Goal: Task Accomplishment & Management: Use online tool/utility

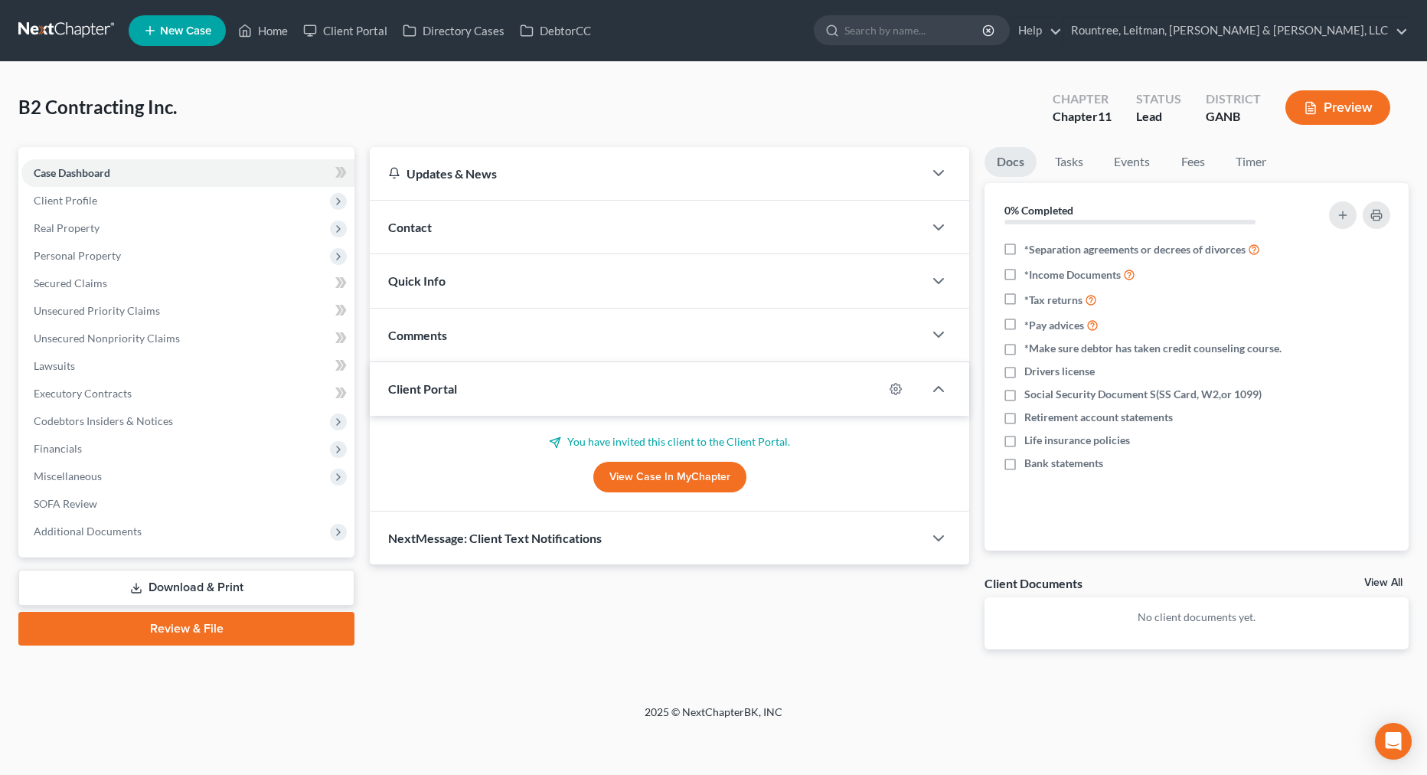
click at [73, 33] on link at bounding box center [67, 31] width 98 height 28
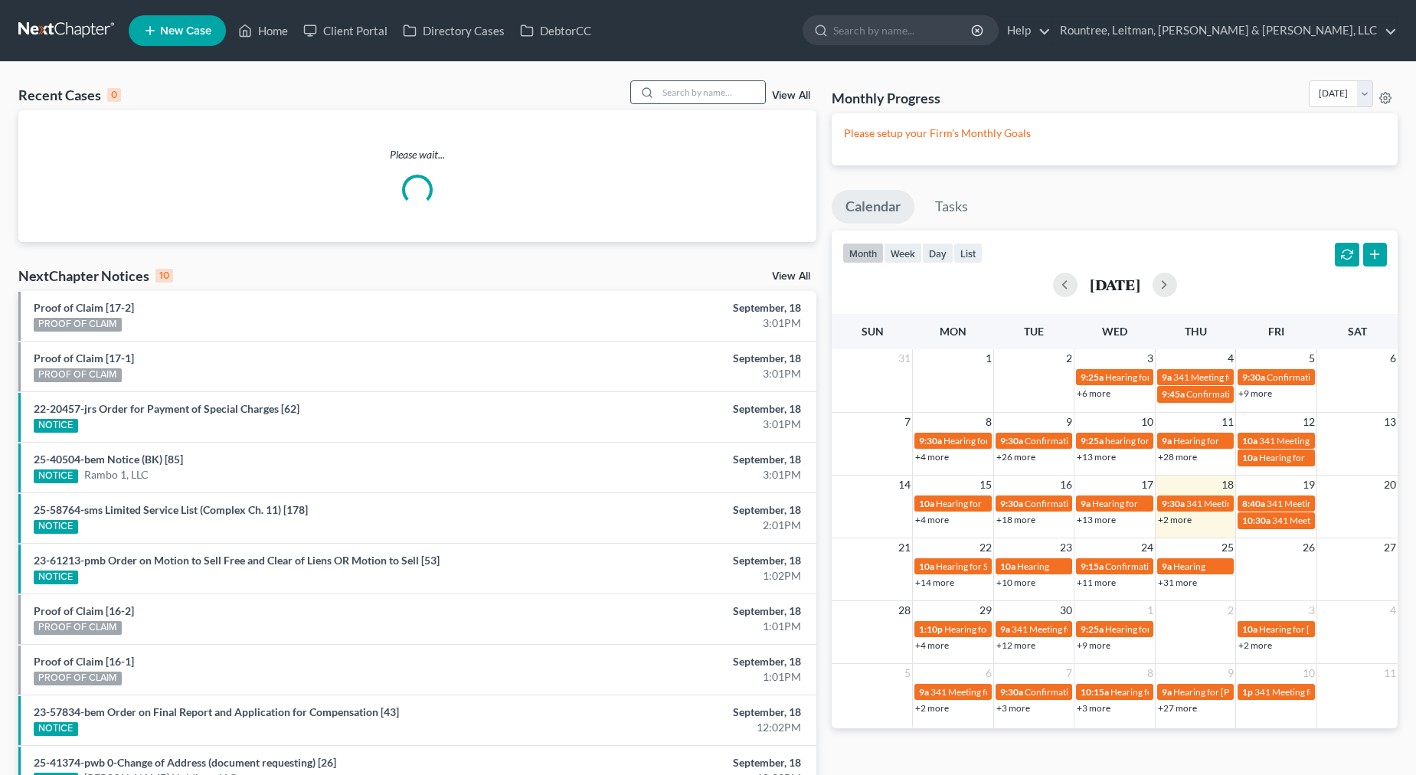
click at [695, 96] on input "search" at bounding box center [711, 92] width 107 height 22
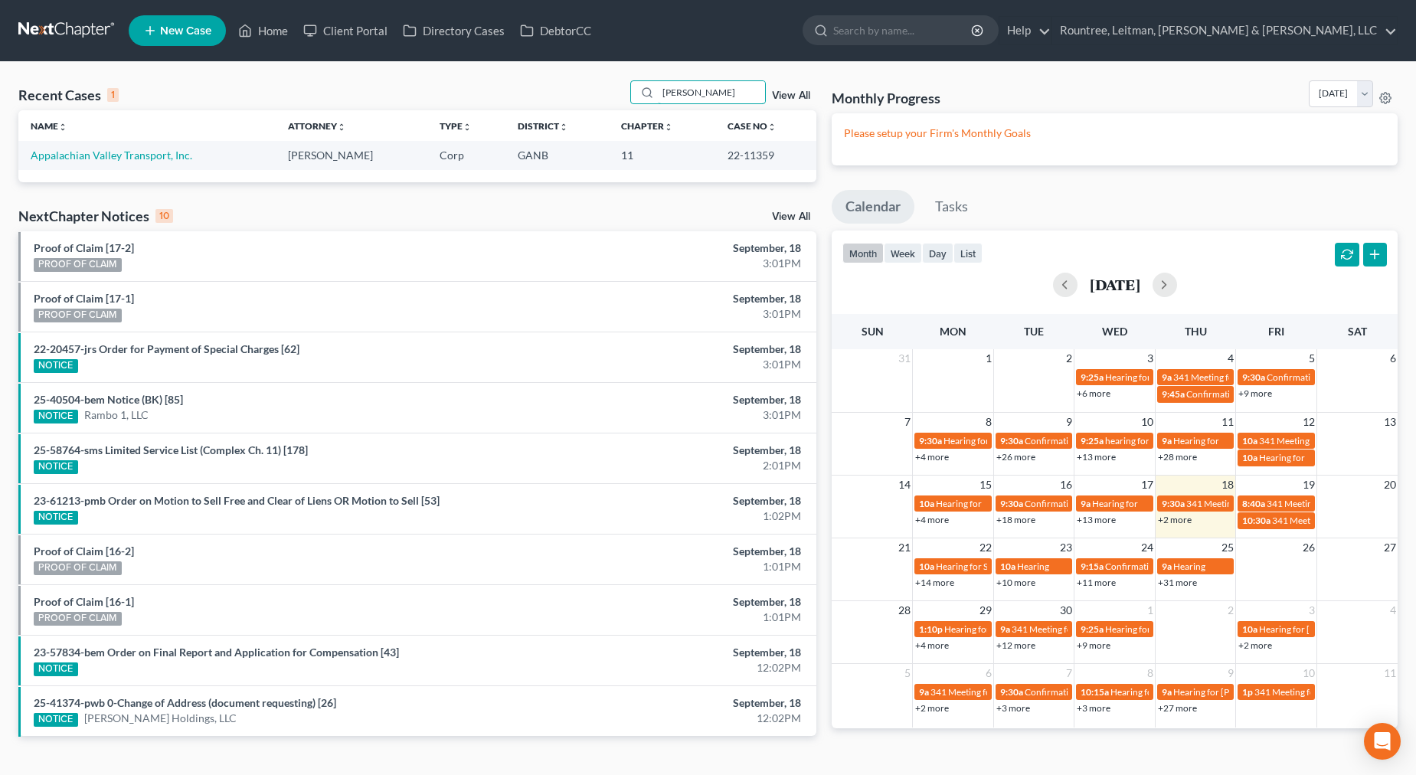
type input "[PERSON_NAME]"
click at [156, 163] on td "Appalachian Valley Transport, Inc." at bounding box center [146, 155] width 257 height 28
click at [156, 156] on link "Appalachian Valley Transport, Inc." at bounding box center [112, 155] width 162 height 13
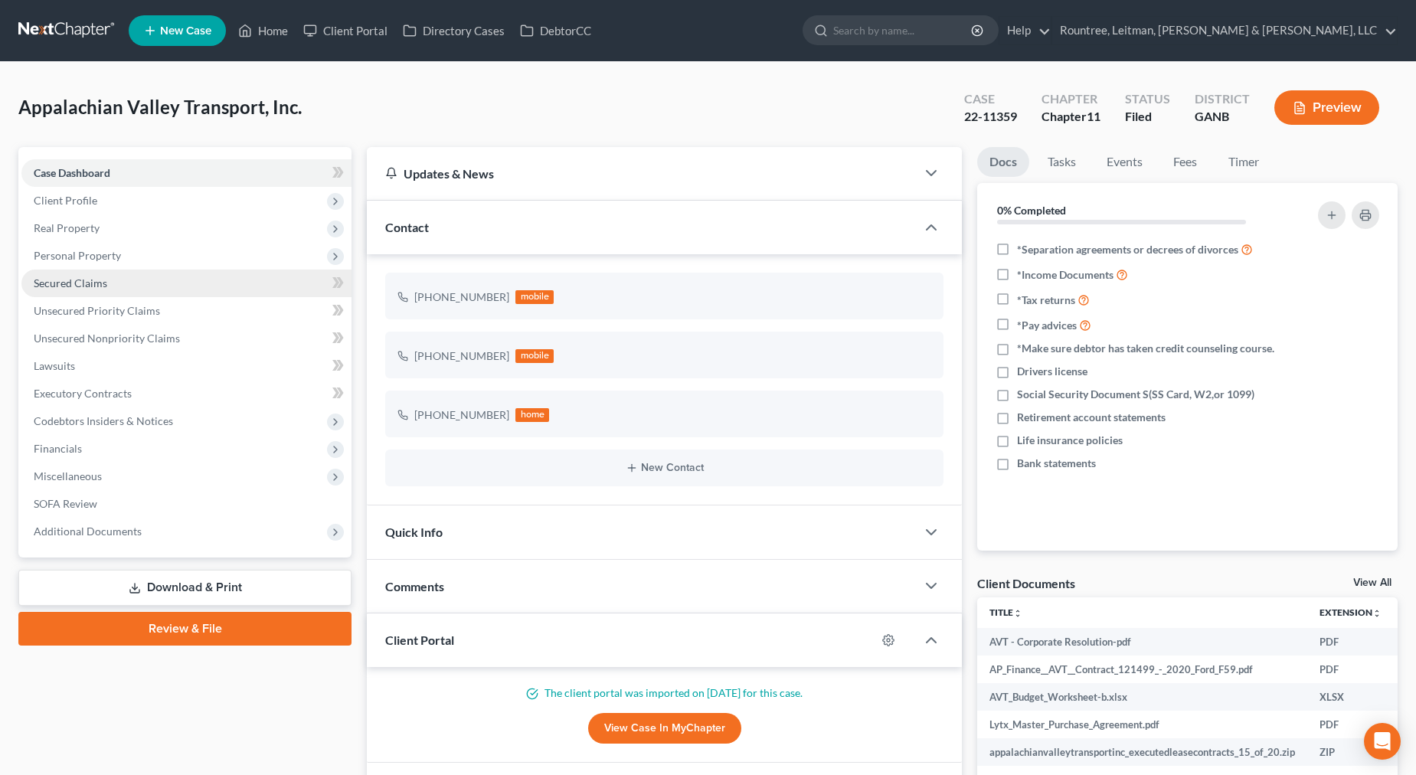
click at [70, 292] on link "Secured Claims" at bounding box center [186, 284] width 330 height 28
